Goal: Navigation & Orientation: Find specific page/section

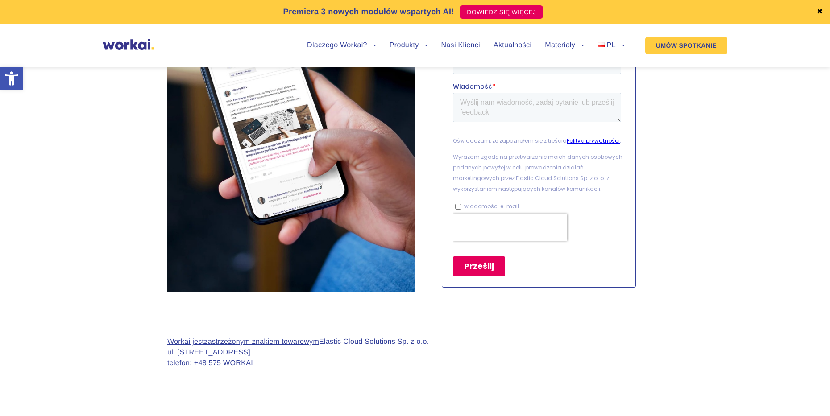
scroll to position [867, 0]
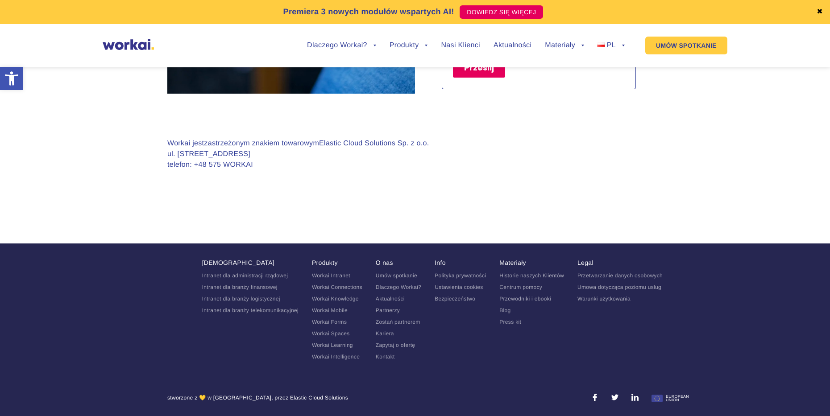
drag, startPoint x: 176, startPoint y: 155, endPoint x: 382, endPoint y: 161, distance: 205.7
click at [344, 151] on section "Workai jest zastrzeżonym znakiem towarowym Elastic Cloud Solutions Sp. z o.o. u…" at bounding box center [415, 162] width 830 height 136
click at [461, 186] on section "Workai jest zastrzeżonym znakiem towarowym Elastic Cloud Solutions Sp. z o.o. u…" at bounding box center [415, 162] width 830 height 136
click at [384, 356] on link "Kontakt" at bounding box center [385, 357] width 19 height 6
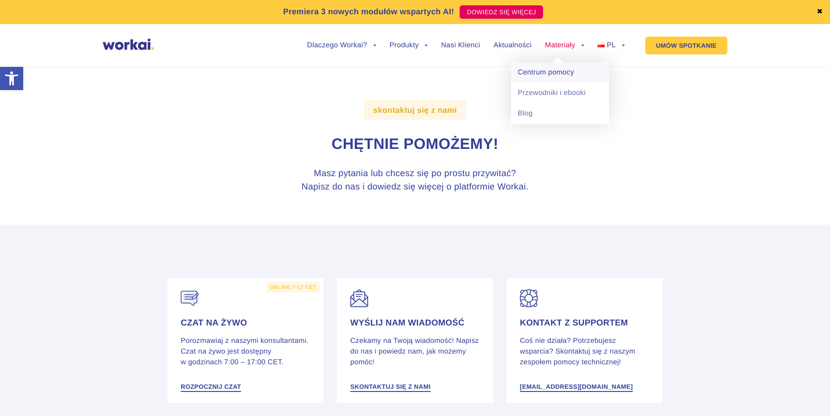
click at [559, 79] on link "Centrum pomocy" at bounding box center [560, 72] width 98 height 21
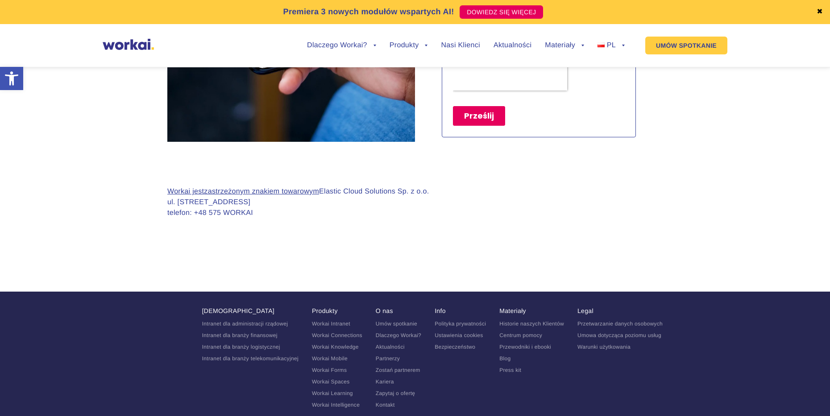
scroll to position [867, 0]
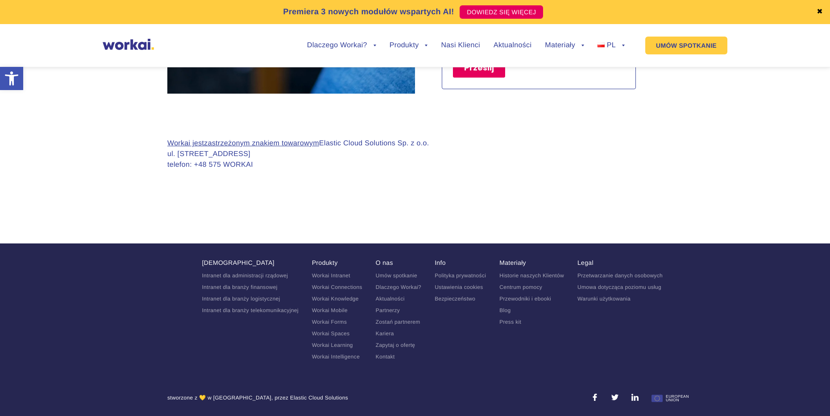
click at [409, 285] on link "Dlaczego Workai?" at bounding box center [398, 287] width 45 height 6
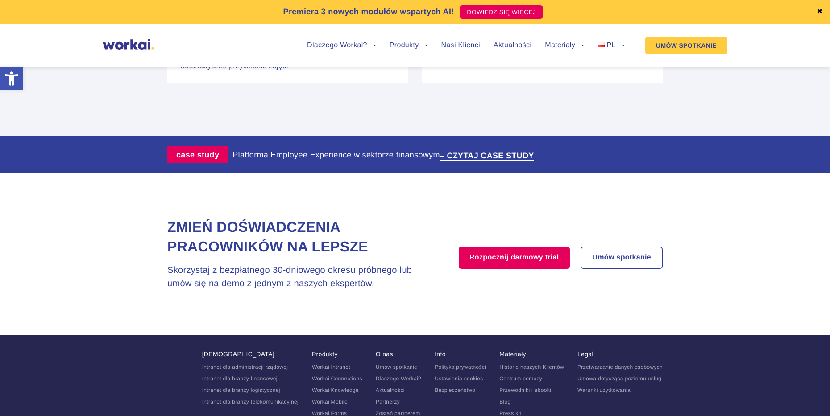
scroll to position [1828, 0]
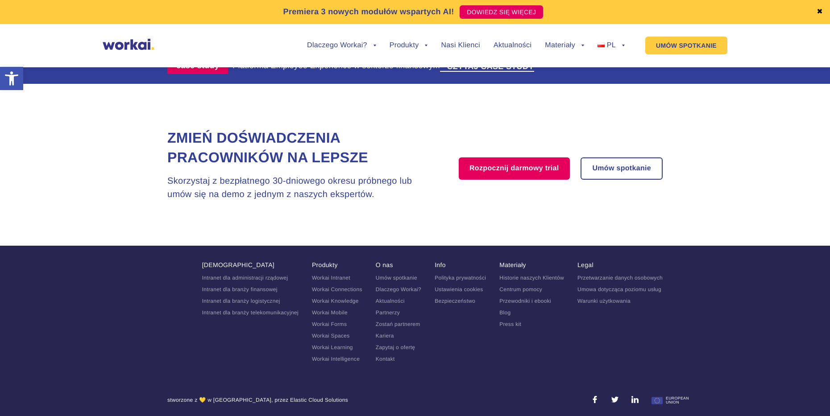
click at [344, 275] on link "Workai Intranet" at bounding box center [331, 278] width 38 height 6
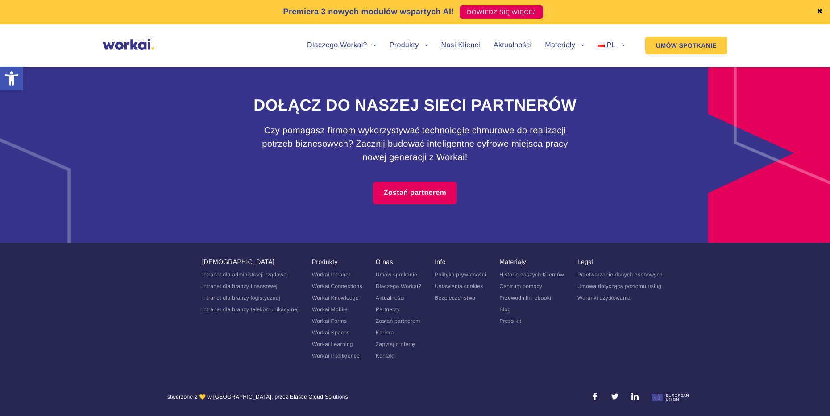
scroll to position [3975, 0]
click at [392, 333] on link "Kariera" at bounding box center [385, 333] width 18 height 6
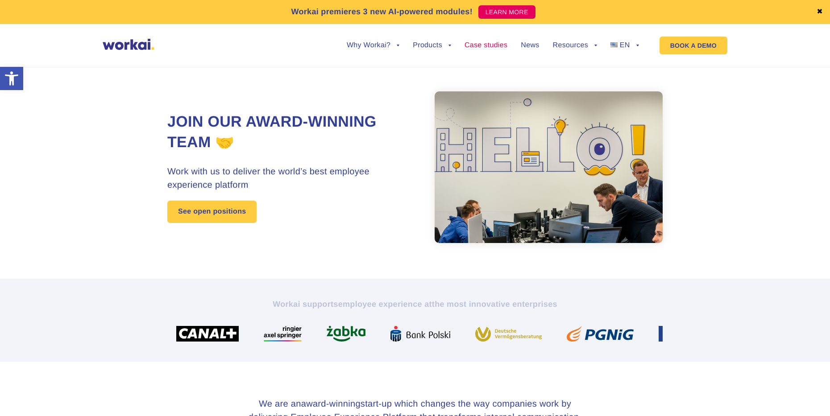
drag, startPoint x: 766, startPoint y: 291, endPoint x: 496, endPoint y: 45, distance: 365.6
